Goal: Check status: Check status

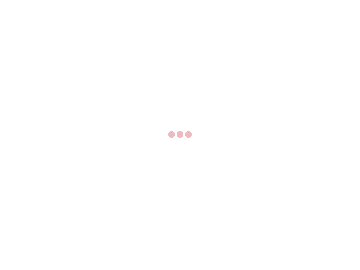
select select "US"
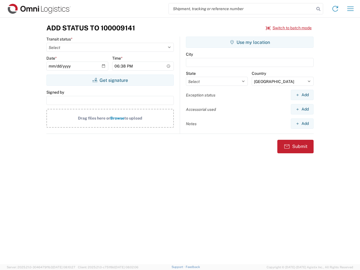
click at [242, 9] on input "search" at bounding box center [242, 8] width 146 height 11
click at [318, 9] on icon at bounding box center [318, 9] width 8 height 8
click at [335, 9] on icon at bounding box center [335, 8] width 9 height 9
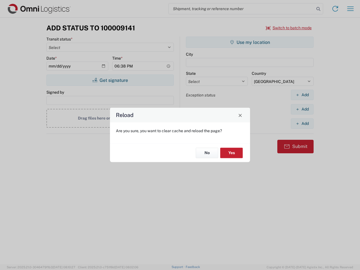
click at [289, 28] on div "Reload Are you sure, you want to clear cache and reload the page? No Yes" at bounding box center [180, 135] width 360 height 270
click at [110, 80] on div "Reload Are you sure, you want to clear cache and reload the page? No Yes" at bounding box center [180, 135] width 360 height 270
click at [250, 42] on div "Reload Are you sure, you want to clear cache and reload the page? No Yes" at bounding box center [180, 135] width 360 height 270
click at [302, 95] on div "Reload Are you sure, you want to clear cache and reload the page? No Yes" at bounding box center [180, 135] width 360 height 270
click at [302, 109] on div "Reload Are you sure, you want to clear cache and reload the page? No Yes" at bounding box center [180, 135] width 360 height 270
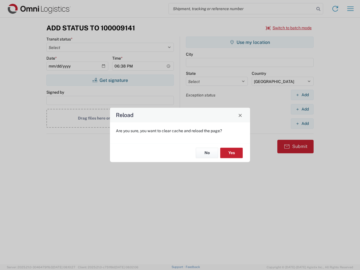
click at [302, 123] on div "Reload Are you sure, you want to clear cache and reload the page? No Yes" at bounding box center [180, 135] width 360 height 270
